Goal: Task Accomplishment & Management: Manage account settings

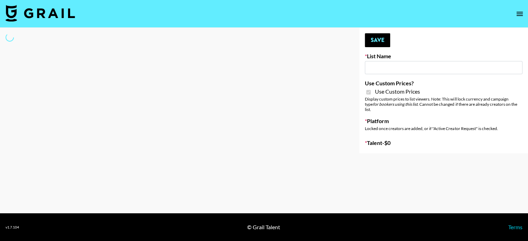
type input "Petlibro (30th Sept)"
checkbox input "true"
select select "Brand"
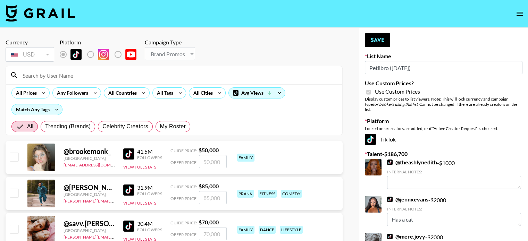
click at [59, 78] on input at bounding box center [178, 75] width 320 height 11
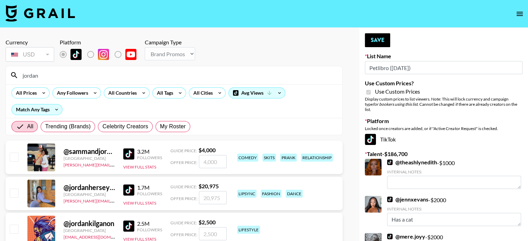
type input "jordansara"
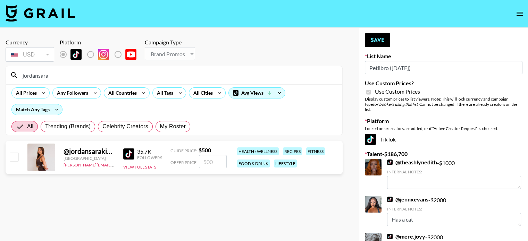
click at [15, 157] on input "checkbox" at bounding box center [14, 157] width 8 height 8
checkbox input "true"
click at [214, 163] on input "500" at bounding box center [213, 161] width 28 height 13
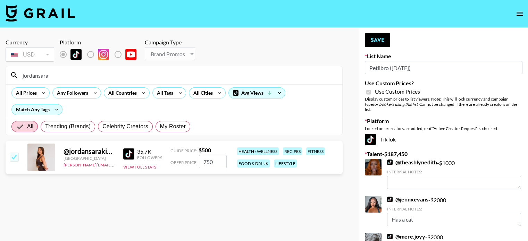
type input "750"
click at [249, 216] on section "Currency USD USD ​ Platform Campaign Type Choose Type... Song Promos Brand Prom…" at bounding box center [174, 126] width 337 height 186
click at [68, 78] on input "jordansara" at bounding box center [178, 75] width 320 height 11
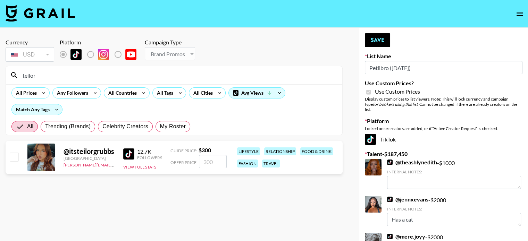
type input "teilor"
click at [13, 157] on input "checkbox" at bounding box center [14, 157] width 8 height 8
checkbox input "true"
click at [210, 164] on input "300" at bounding box center [213, 161] width 28 height 13
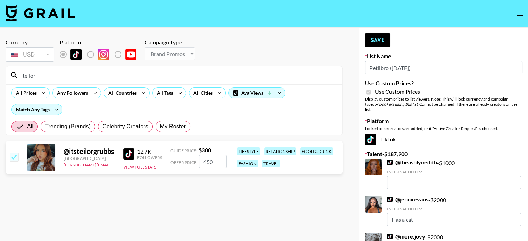
type input "450"
click at [73, 78] on input "teilor" at bounding box center [178, 75] width 320 height 11
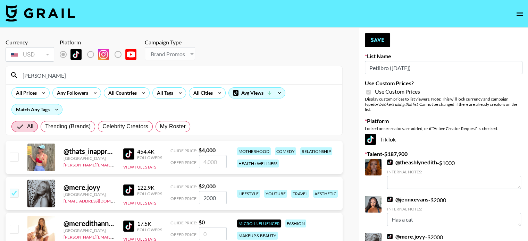
type input "meredith"
click at [15, 157] on input "checkbox" at bounding box center [14, 157] width 8 height 8
checkbox input "true"
click at [208, 161] on input "4000" at bounding box center [213, 161] width 28 height 13
click at [237, 133] on div "All Trending (Brands) Celebrity Creators My Roster" at bounding box center [174, 126] width 336 height 17
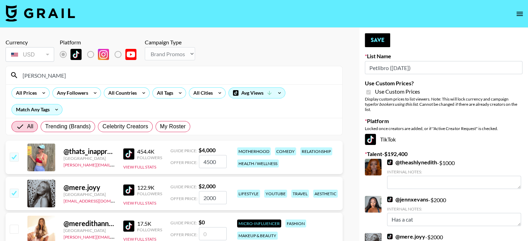
click at [208, 161] on input "4500" at bounding box center [213, 161] width 28 height 13
type input "4000"
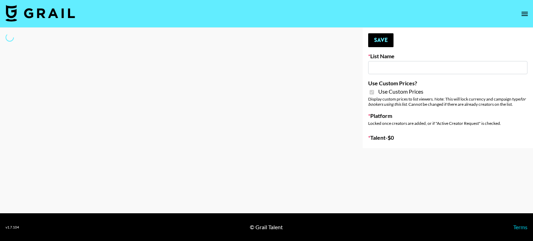
type input "Medical Solutions (30th Sept)"
checkbox input "true"
select select "Brand"
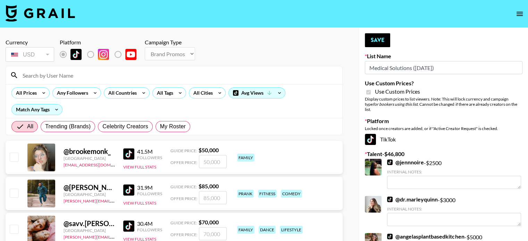
click at [71, 73] on input at bounding box center [178, 75] width 320 height 11
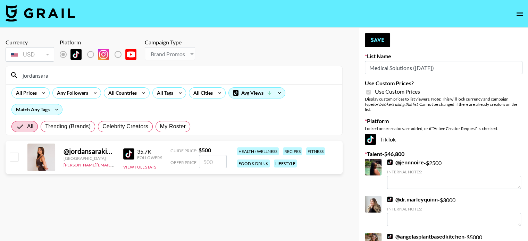
type input "jordansara"
click at [15, 159] on input "checkbox" at bounding box center [14, 157] width 8 height 8
checkbox input "true"
click at [206, 163] on input "500" at bounding box center [213, 161] width 28 height 13
click at [209, 161] on input "500" at bounding box center [213, 161] width 28 height 13
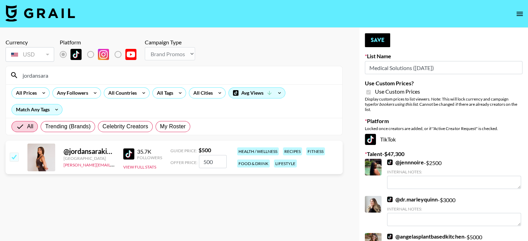
type input "50"
checkbox input "false"
type input "7"
checkbox input "true"
type input "750"
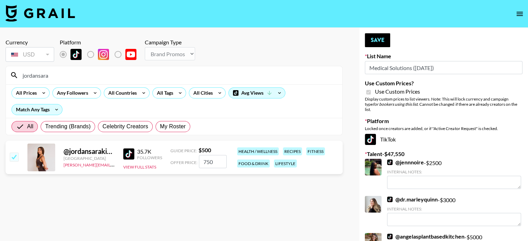
click at [233, 190] on section "Currency USD USD ​ Platform Campaign Type Choose Type... Song Promos Brand Prom…" at bounding box center [174, 126] width 337 height 186
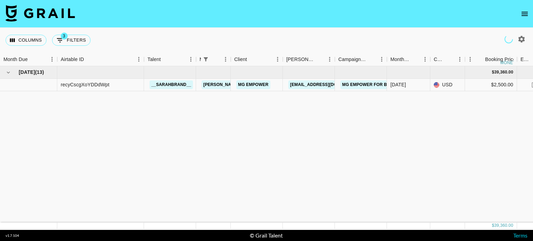
click at [528, 16] on icon "open drawer" at bounding box center [525, 14] width 6 height 4
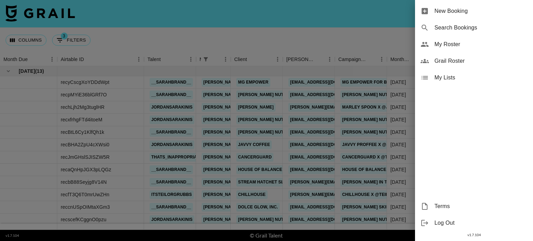
click at [456, 44] on span "My Roster" at bounding box center [481, 44] width 93 height 8
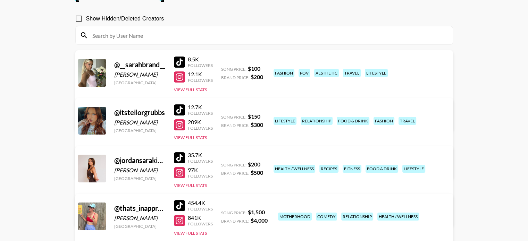
scroll to position [56, 0]
click at [267, 211] on link "View/Edit Details" at bounding box center [177, 214] width 179 height 7
click at [267, 164] on link "View/Edit Details" at bounding box center [177, 167] width 179 height 7
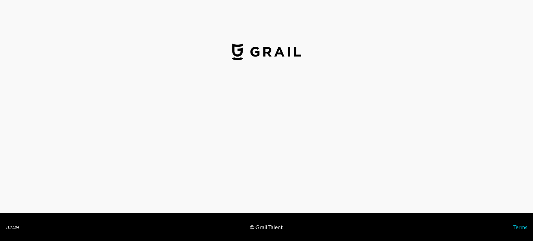
select select "USD"
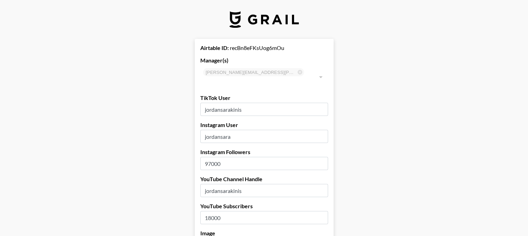
click at [217, 157] on input "97000" at bounding box center [264, 163] width 128 height 13
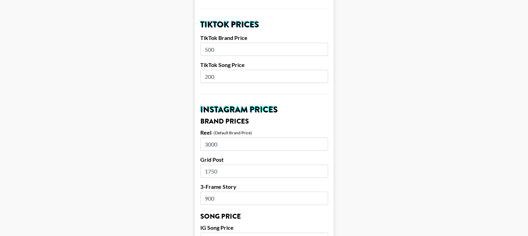
scroll to position [247, 0]
type input "99500"
click at [212, 43] on input "500" at bounding box center [264, 49] width 128 height 13
type input "750"
click at [165, 158] on main "Airtable ID: recBn8eFKsUog6mOu Manager(s) [PERSON_NAME][EMAIL_ADDRESS][PERSON_N…" at bounding box center [264, 229] width 517 height 874
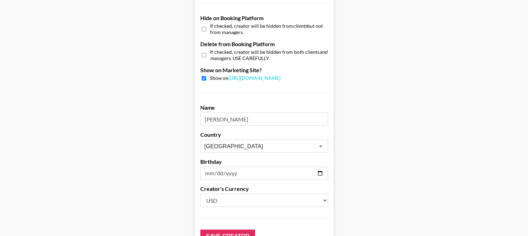
scroll to position [706, 0]
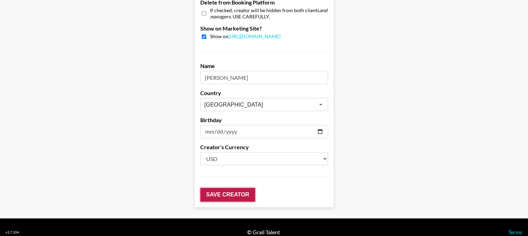
click at [249, 188] on input "Save Creator" at bounding box center [227, 195] width 55 height 14
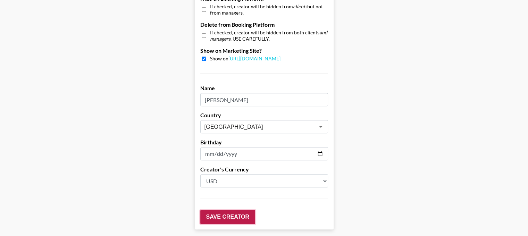
scroll to position [728, 0]
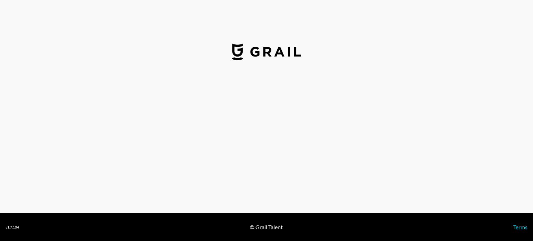
select select "USD"
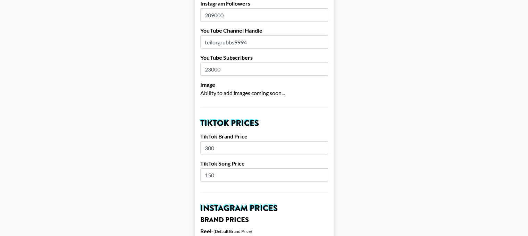
scroll to position [149, 0]
click at [212, 141] on input "300" at bounding box center [264, 147] width 128 height 13
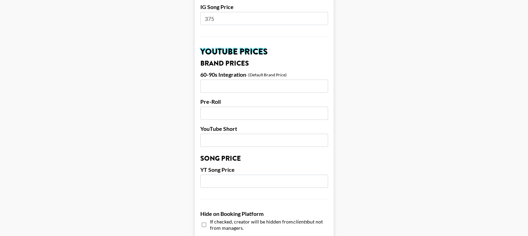
scroll to position [706, 0]
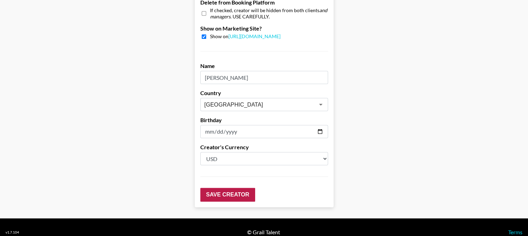
type input "450"
click at [241, 188] on input "Save Creator" at bounding box center [227, 195] width 55 height 14
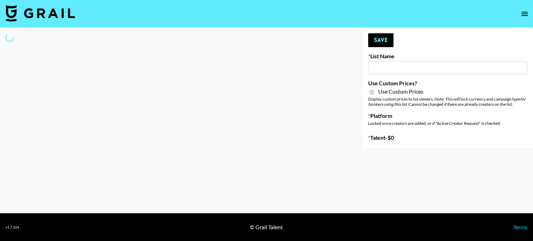
type input "Butcher Box ([DATE])"
checkbox input "true"
select select "Brand"
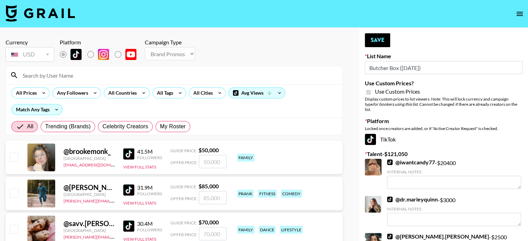
click at [69, 76] on input at bounding box center [178, 75] width 320 height 11
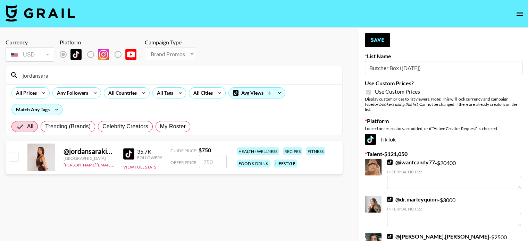
type input "jordansara"
click at [13, 156] on input "checkbox" at bounding box center [14, 157] width 8 height 8
checkbox input "true"
type input "750"
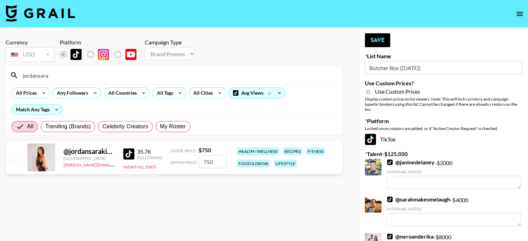
checkbox input "false"
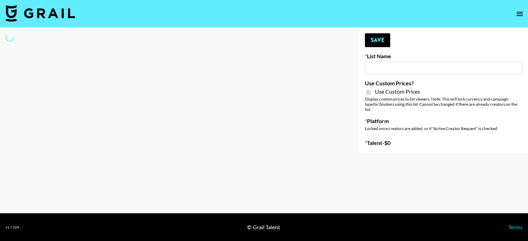
type input "Whallpro"
checkbox input "true"
select select "Brand"
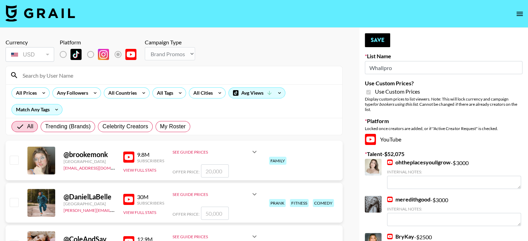
click at [49, 78] on input at bounding box center [178, 75] width 320 height 11
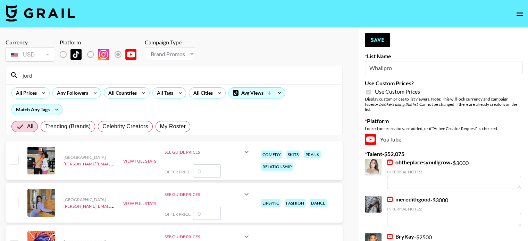
type input "jordansara"
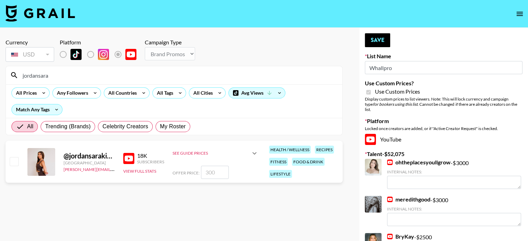
click at [16, 161] on input "checkbox" at bounding box center [14, 161] width 8 height 8
checkbox input "true"
click at [212, 172] on input "300" at bounding box center [215, 172] width 28 height 13
click at [237, 204] on section "Currency USD USD ​ Platform Campaign Type Choose Type... Song Promos Brand Prom…" at bounding box center [174, 126] width 337 height 186
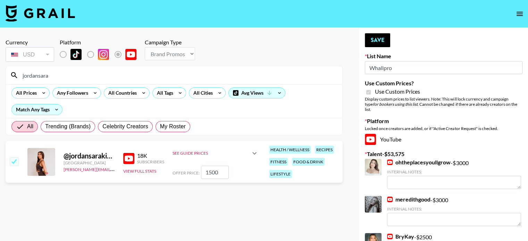
click at [212, 172] on input "1500" at bounding box center [215, 172] width 28 height 13
click at [413, 196] on link "meredithgood" at bounding box center [408, 199] width 43 height 7
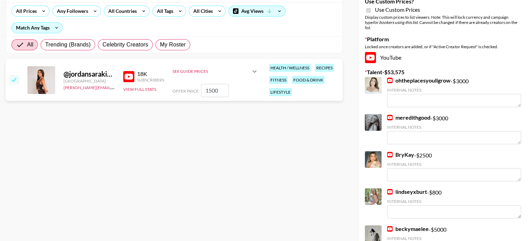
scroll to position [114, 0]
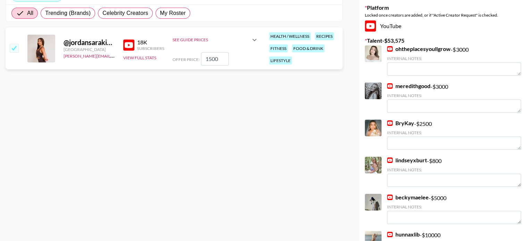
click at [415, 157] on link "lindseyxburt" at bounding box center [407, 160] width 40 height 7
click at [210, 59] on input "1500" at bounding box center [215, 58] width 28 height 13
type input "1350"
click at [232, 103] on section "Currency USD USD ​ Platform Campaign Type Choose Type... Song Promos Brand Prom…" at bounding box center [174, 13] width 337 height 186
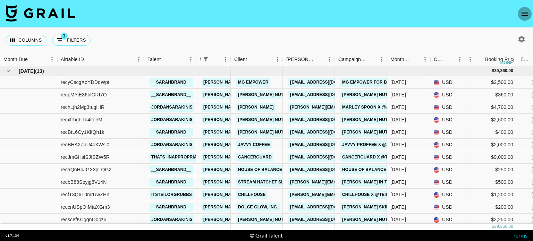
click at [524, 12] on icon "open drawer" at bounding box center [525, 14] width 8 height 8
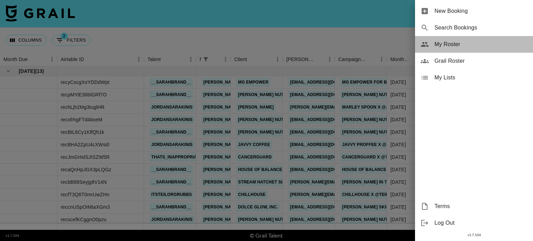
click at [453, 49] on div "My Roster" at bounding box center [474, 44] width 118 height 17
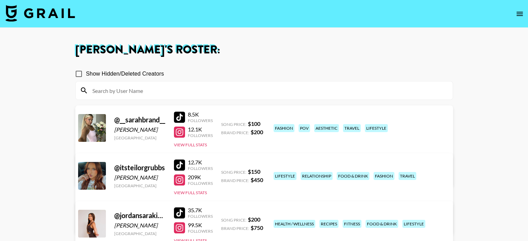
scroll to position [100, 0]
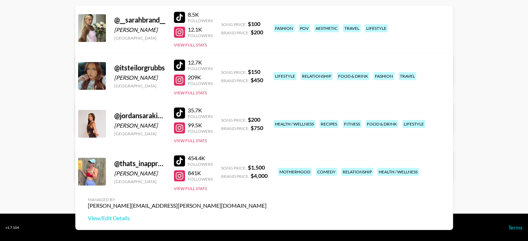
click at [267, 167] on link "View/Edit Details" at bounding box center [177, 170] width 179 height 7
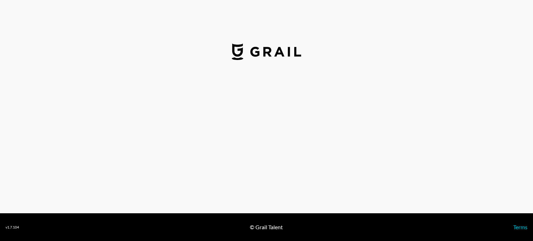
select select "USD"
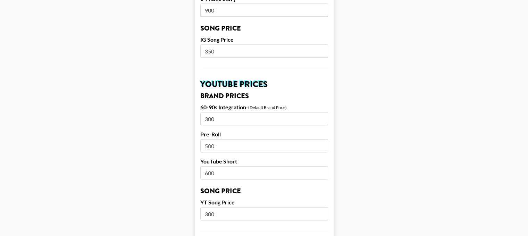
scroll to position [436, 0]
click at [214, 112] on input "300" at bounding box center [264, 118] width 128 height 13
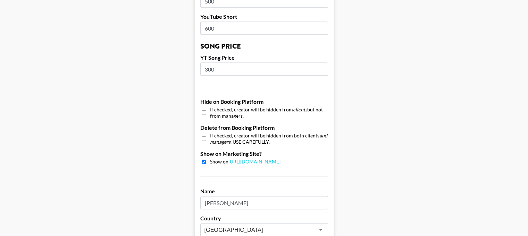
scroll to position [706, 0]
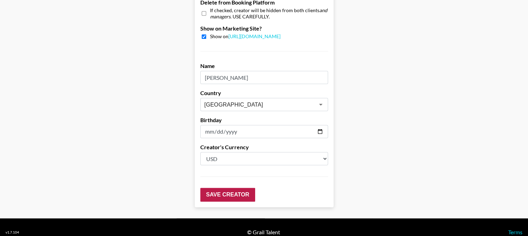
type input "750"
click at [238, 189] on input "Save Creator" at bounding box center [227, 195] width 55 height 14
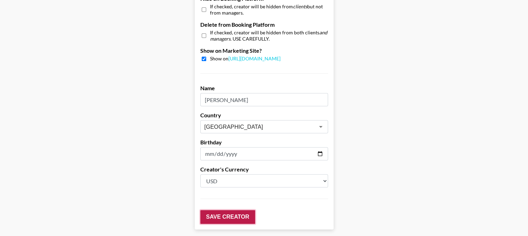
scroll to position [728, 0]
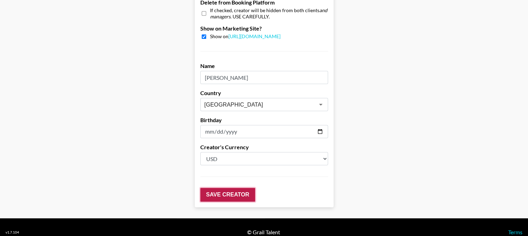
click at [235, 188] on input "Save Creator" at bounding box center [227, 195] width 55 height 14
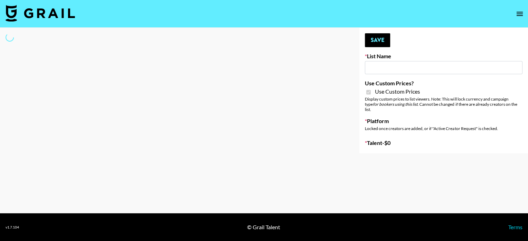
type input "G4free"
checkbox input "true"
select select "Brand"
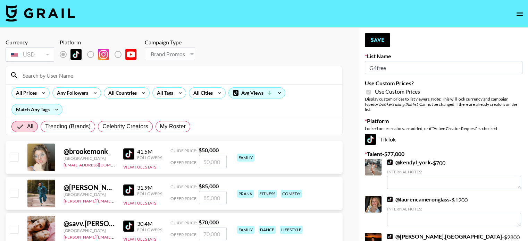
click at [76, 74] on input at bounding box center [178, 75] width 320 height 11
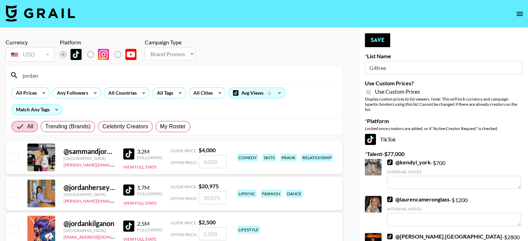
type input "jordansara"
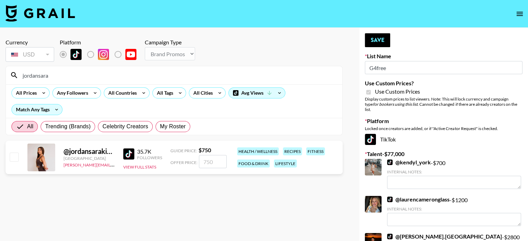
drag, startPoint x: 17, startPoint y: 157, endPoint x: 25, endPoint y: 157, distance: 8.0
click at [17, 157] on input "checkbox" at bounding box center [14, 157] width 8 height 8
checkbox input "true"
type input "750"
click at [70, 80] on input "jordansara" at bounding box center [178, 75] width 320 height 11
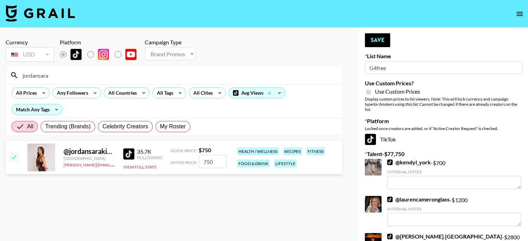
click at [70, 80] on input "jordansara" at bounding box center [178, 75] width 320 height 11
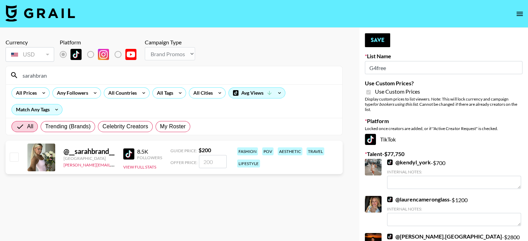
type input "sarahbran"
drag, startPoint x: 14, startPoint y: 155, endPoint x: 64, endPoint y: 162, distance: 50.5
click at [14, 155] on input "checkbox" at bounding box center [14, 157] width 8 height 8
checkbox input "true"
click at [216, 163] on input "200" at bounding box center [213, 161] width 28 height 13
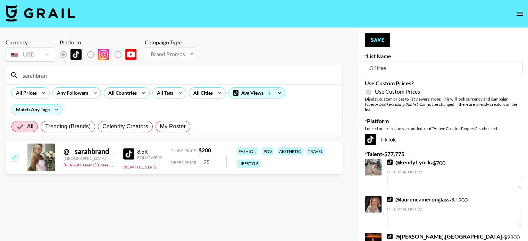
type input "2"
checkbox input "false"
checkbox input "true"
type input "250"
click at [67, 76] on input "sarahbran" at bounding box center [178, 75] width 320 height 11
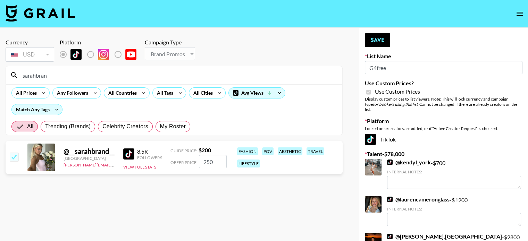
click at [67, 76] on input "sarahbran" at bounding box center [178, 75] width 320 height 11
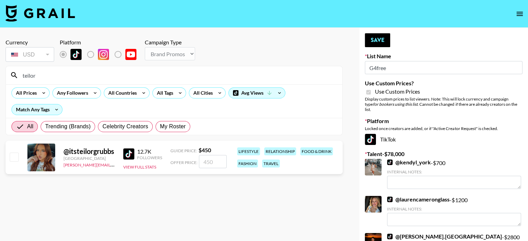
type input "teilor"
click at [15, 158] on input "checkbox" at bounding box center [14, 157] width 8 height 8
checkbox input "true"
type input "450"
